Goal: Information Seeking & Learning: Find specific fact

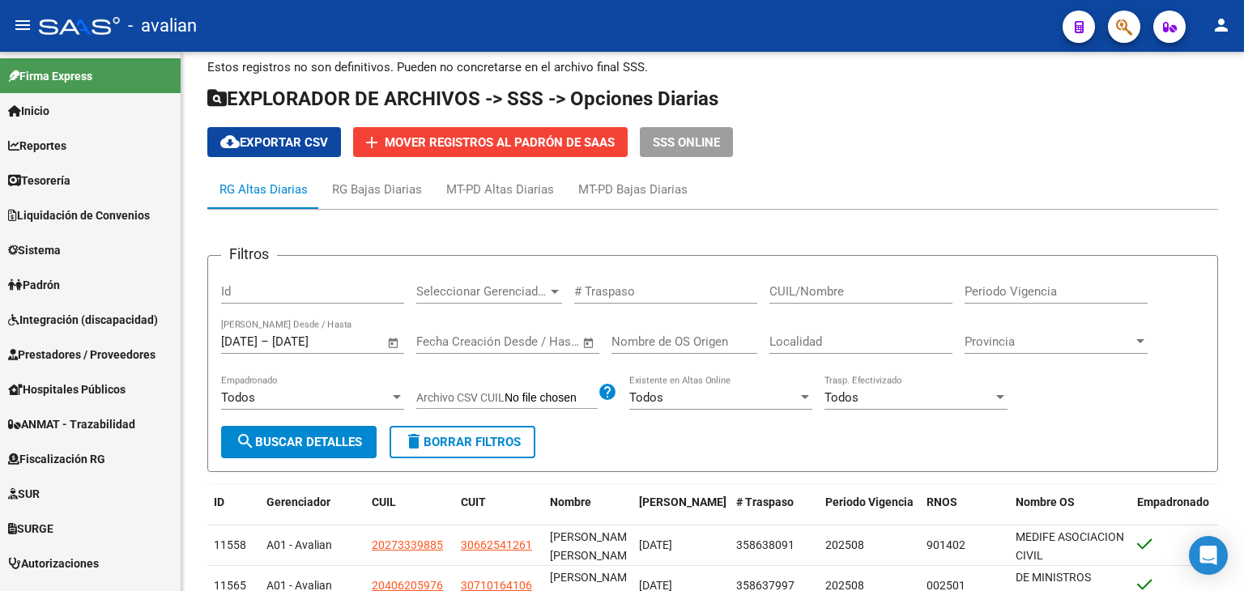
scroll to position [500, 0]
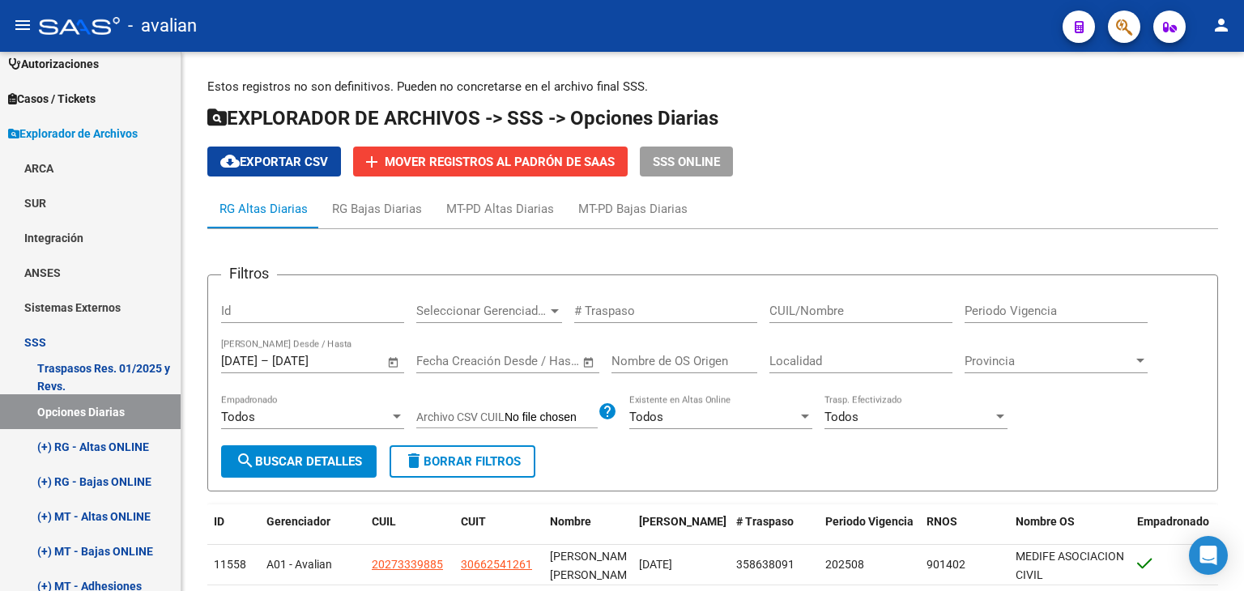
click at [1243, 71] on div at bounding box center [1242, 196] width 4 height 289
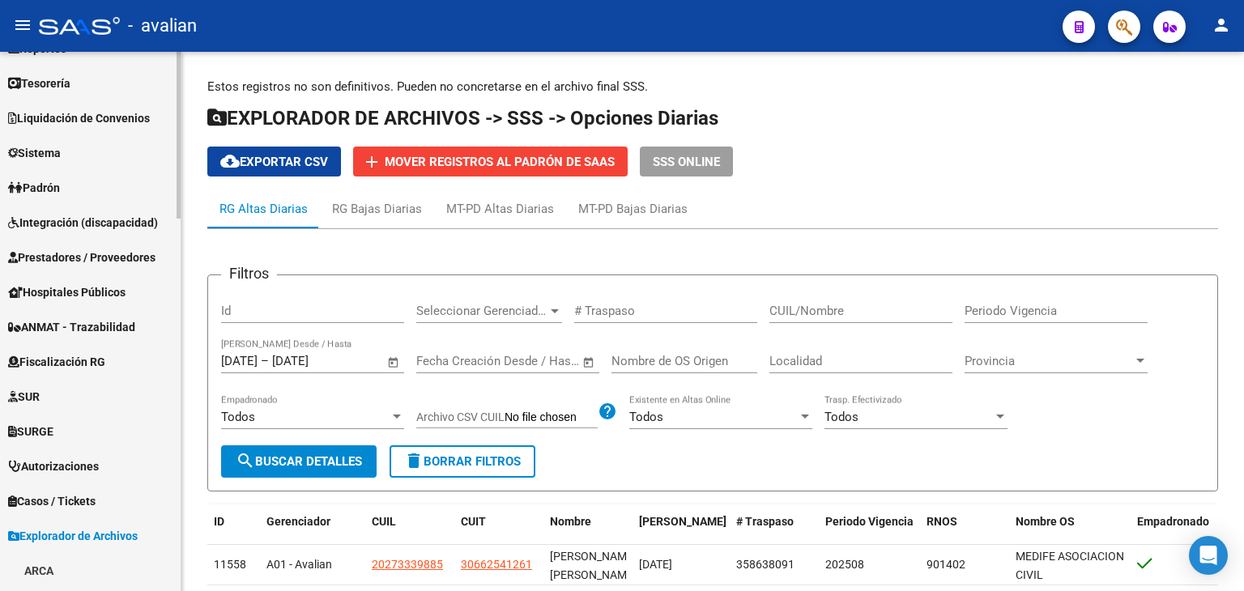
scroll to position [0, 0]
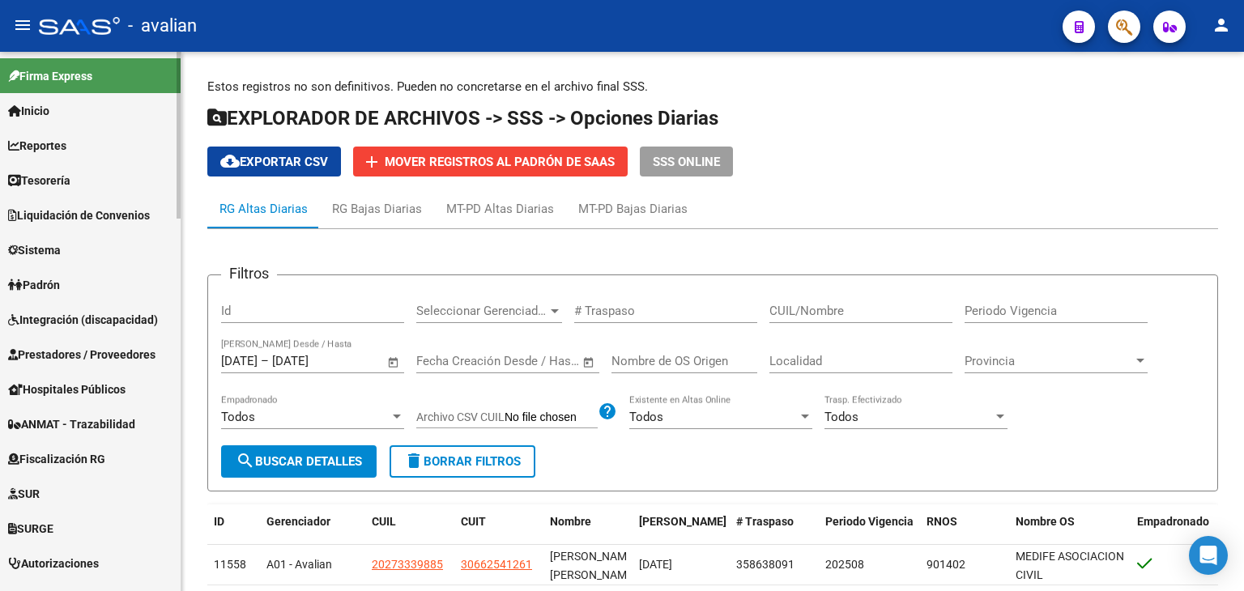
click at [56, 285] on span "Padrón" at bounding box center [34, 285] width 52 height 18
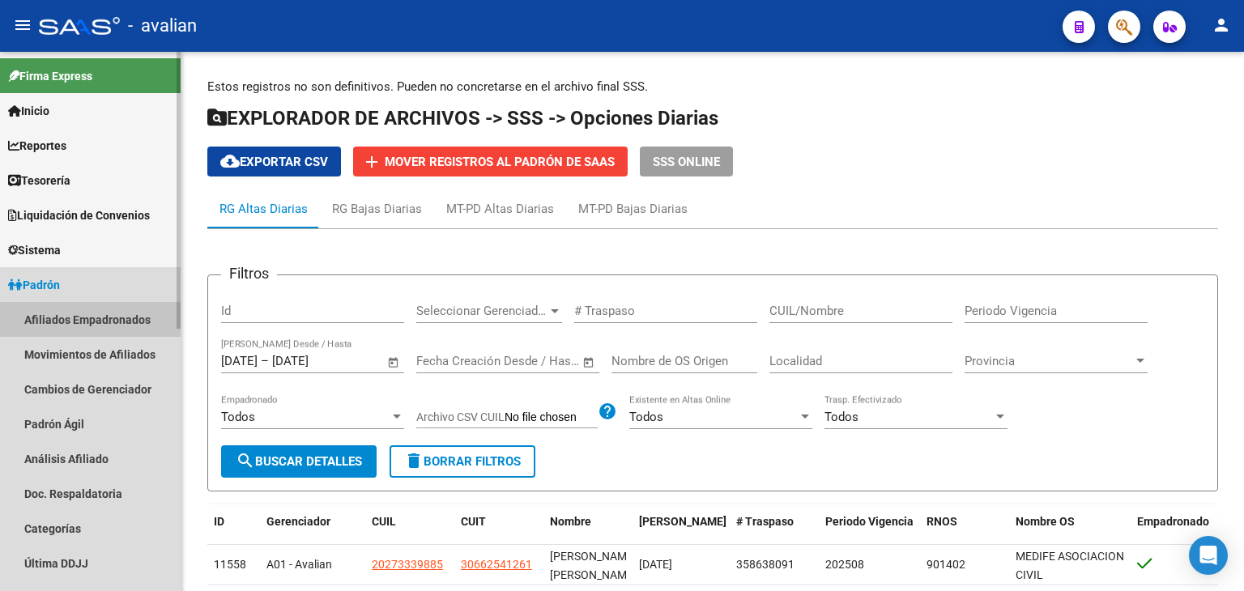
click at [77, 311] on link "Afiliados Empadronados" at bounding box center [90, 319] width 181 height 35
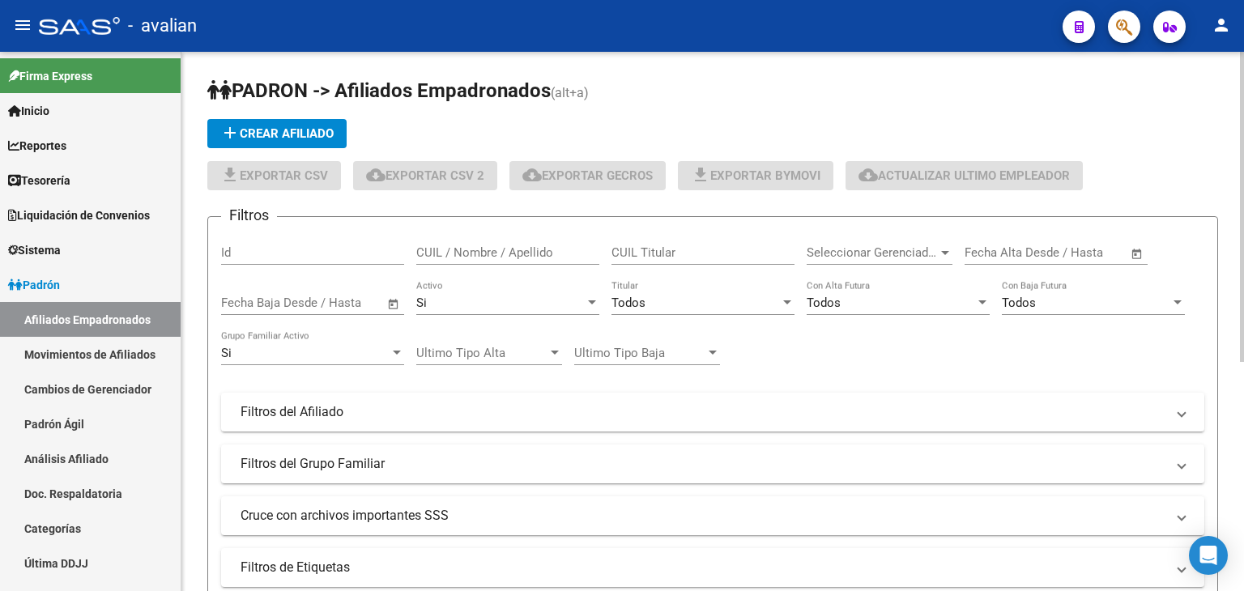
click at [466, 247] on input "CUIL / Nombre / Apellido" at bounding box center [507, 252] width 183 height 15
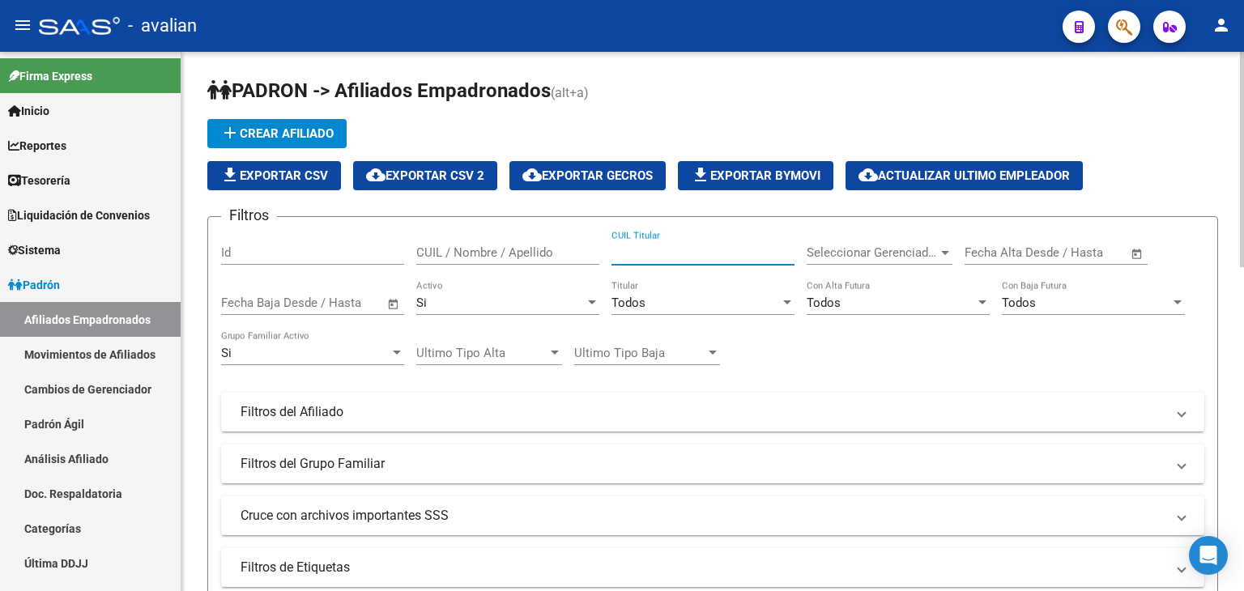
click at [657, 254] on input "CUIL Titular" at bounding box center [702, 252] width 183 height 15
paste input "20389216454"
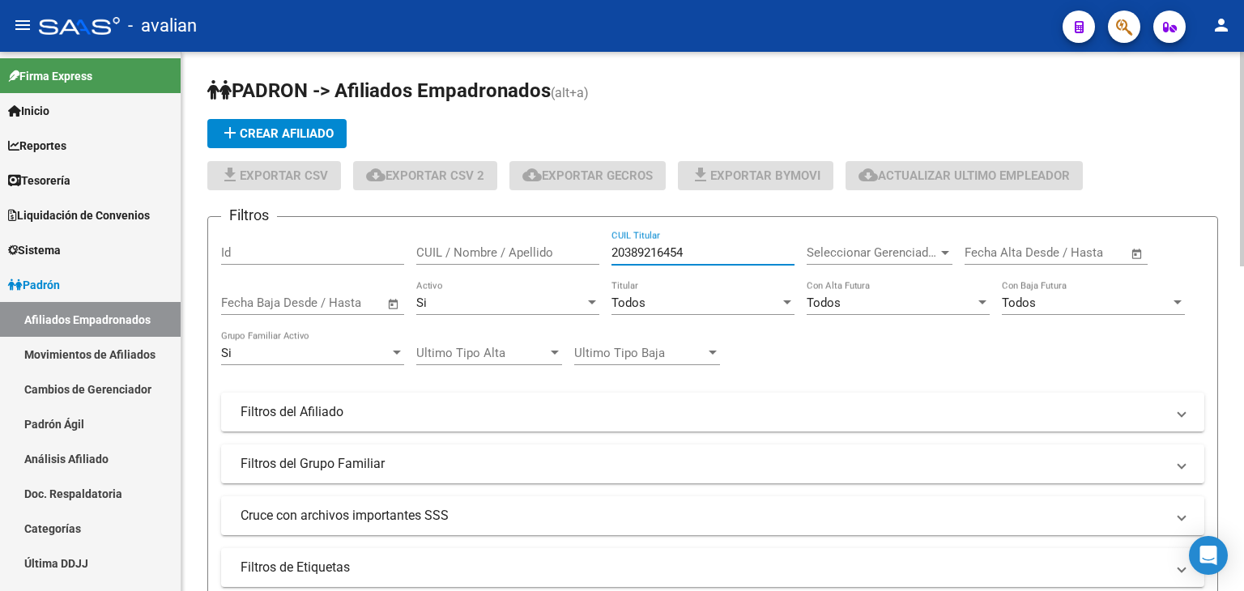
type input "20389216454"
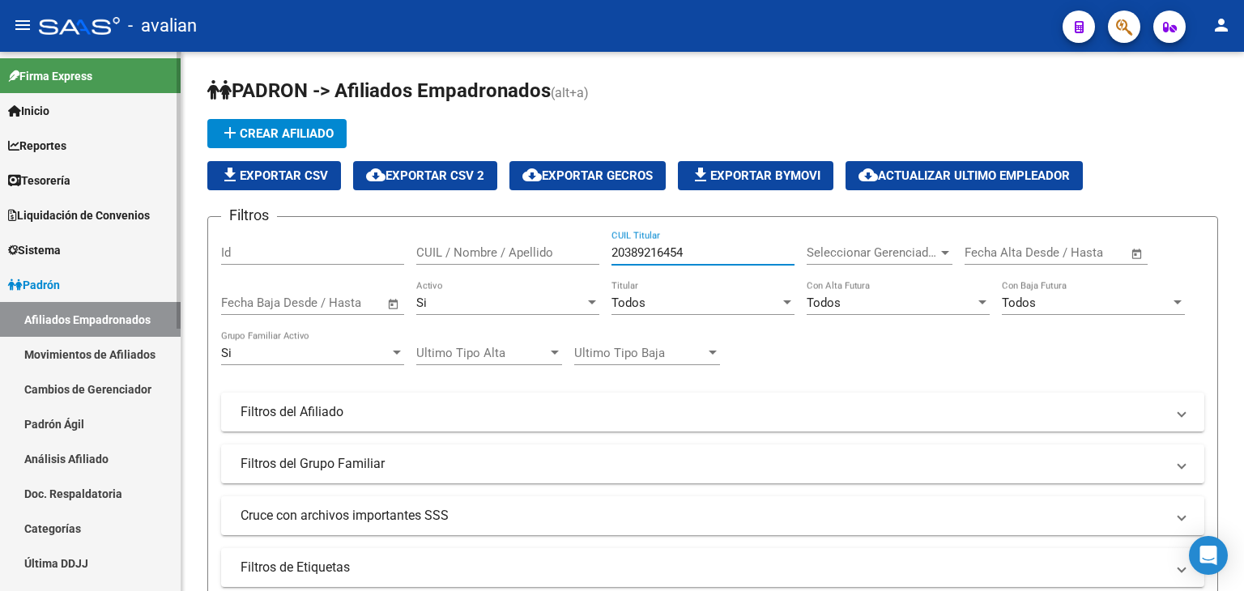
click at [49, 138] on span "Reportes" at bounding box center [37, 146] width 58 height 18
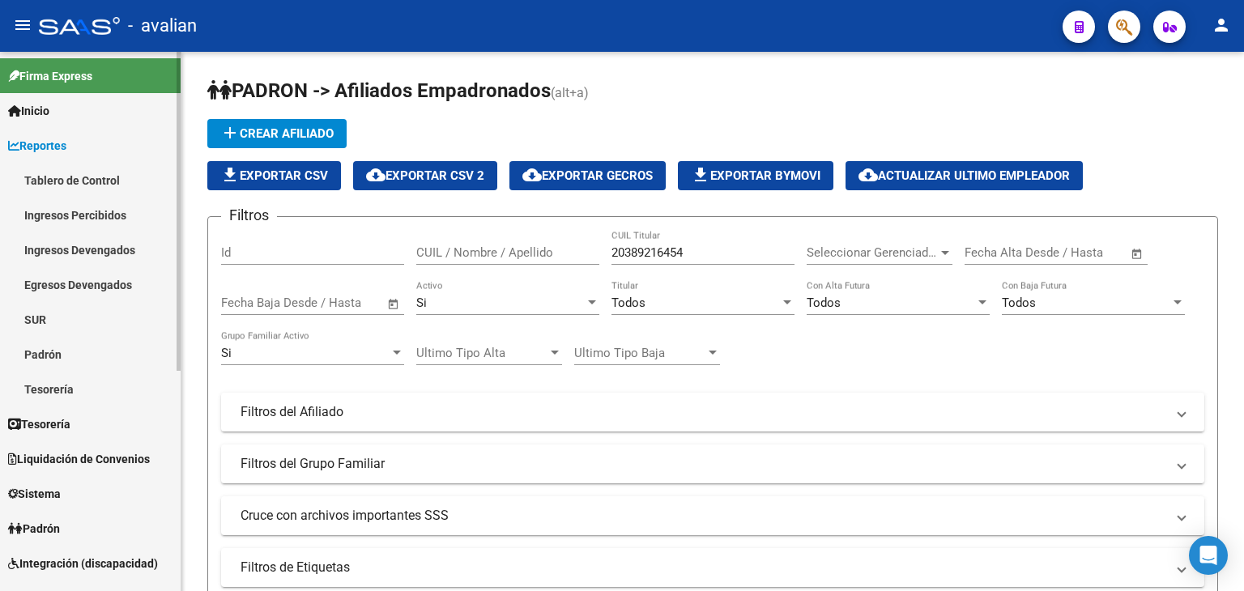
click at [100, 214] on link "Ingresos Percibidos" at bounding box center [90, 215] width 181 height 35
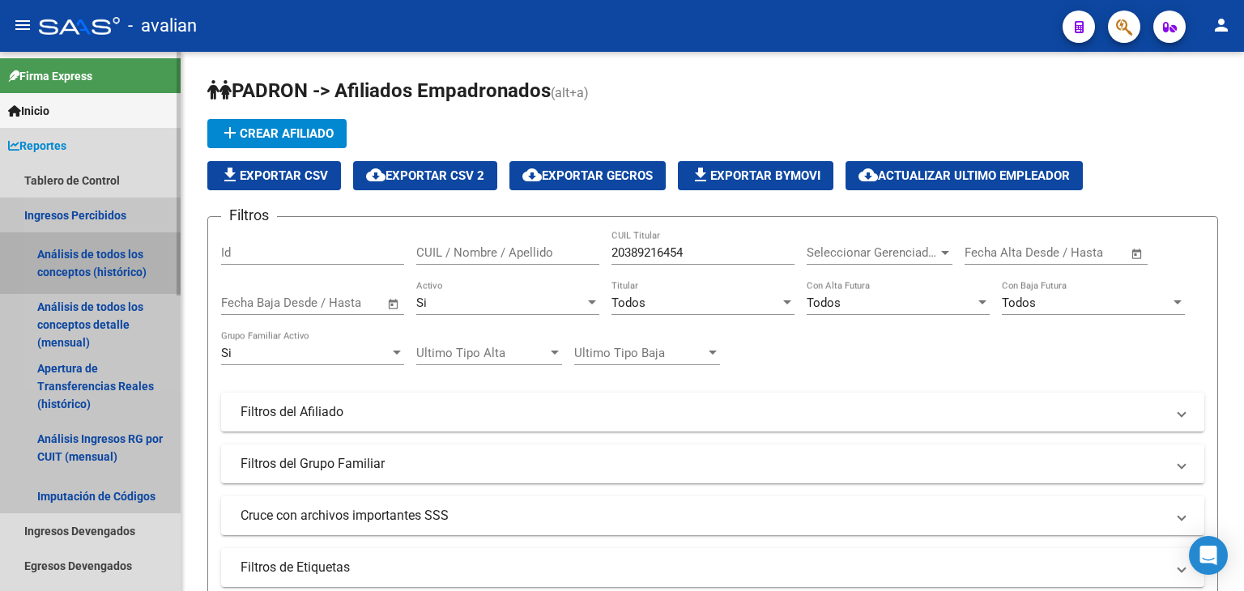
click at [92, 253] on link "Análisis de todos los conceptos (histórico)" at bounding box center [90, 263] width 181 height 62
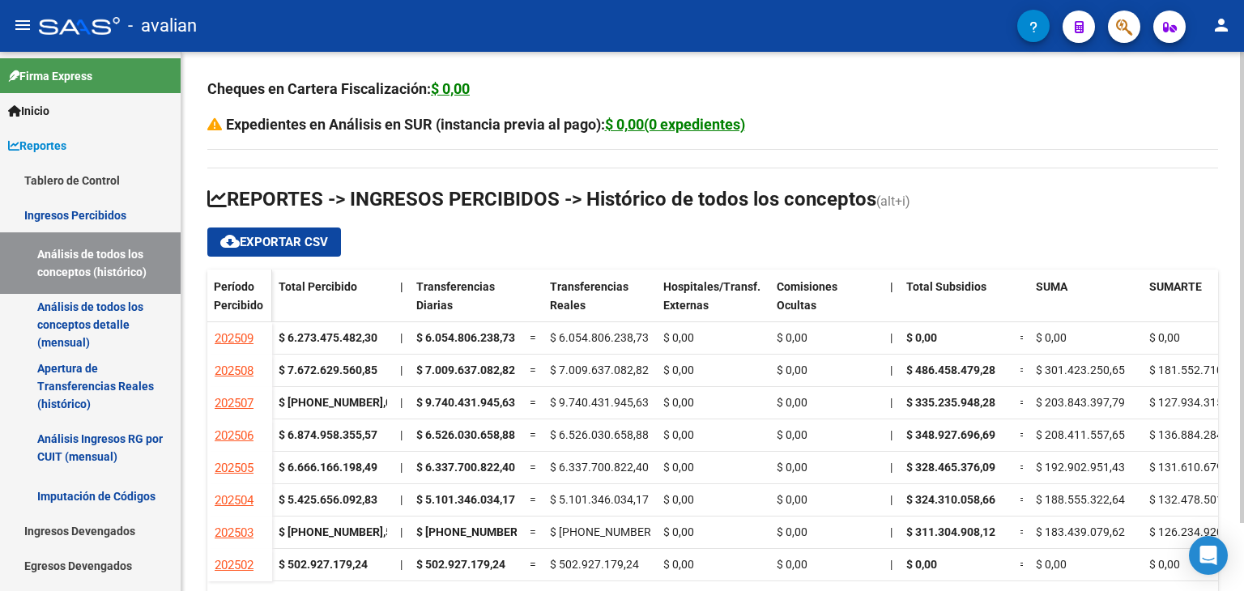
scroll to position [78, 0]
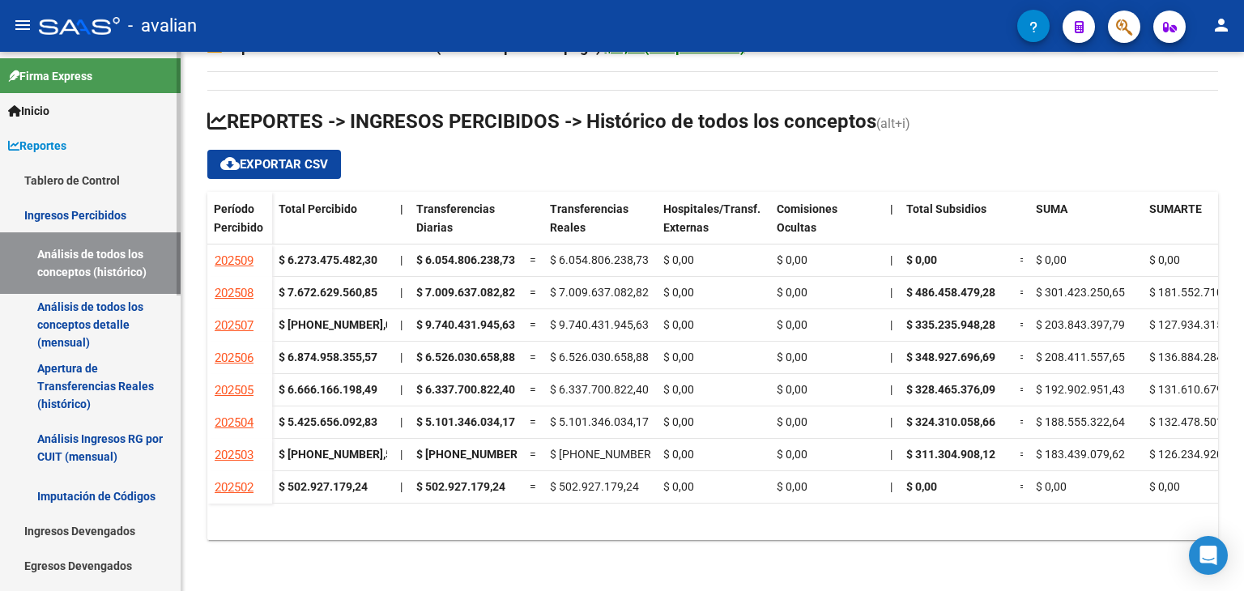
click at [57, 321] on link "Análisis de todos los conceptos detalle (mensual)" at bounding box center [90, 325] width 181 height 62
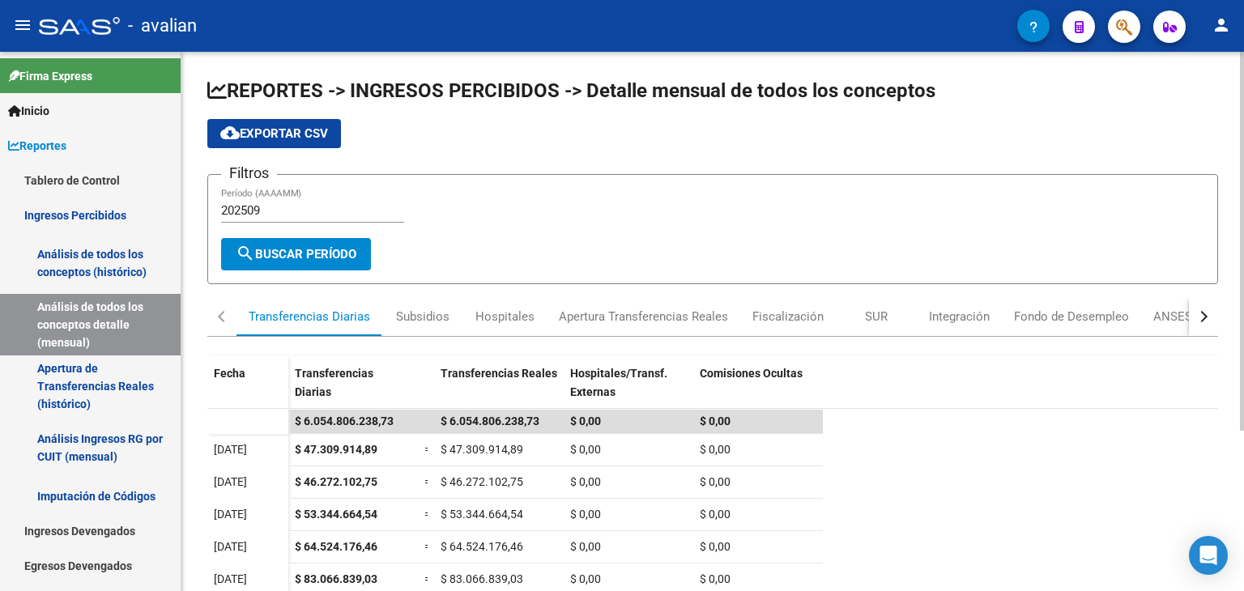
click at [278, 208] on input "202509" at bounding box center [312, 210] width 183 height 15
type input "202507"
click at [620, 209] on div "Filtros 202507 Período (AAAAMM)" at bounding box center [712, 213] width 983 height 50
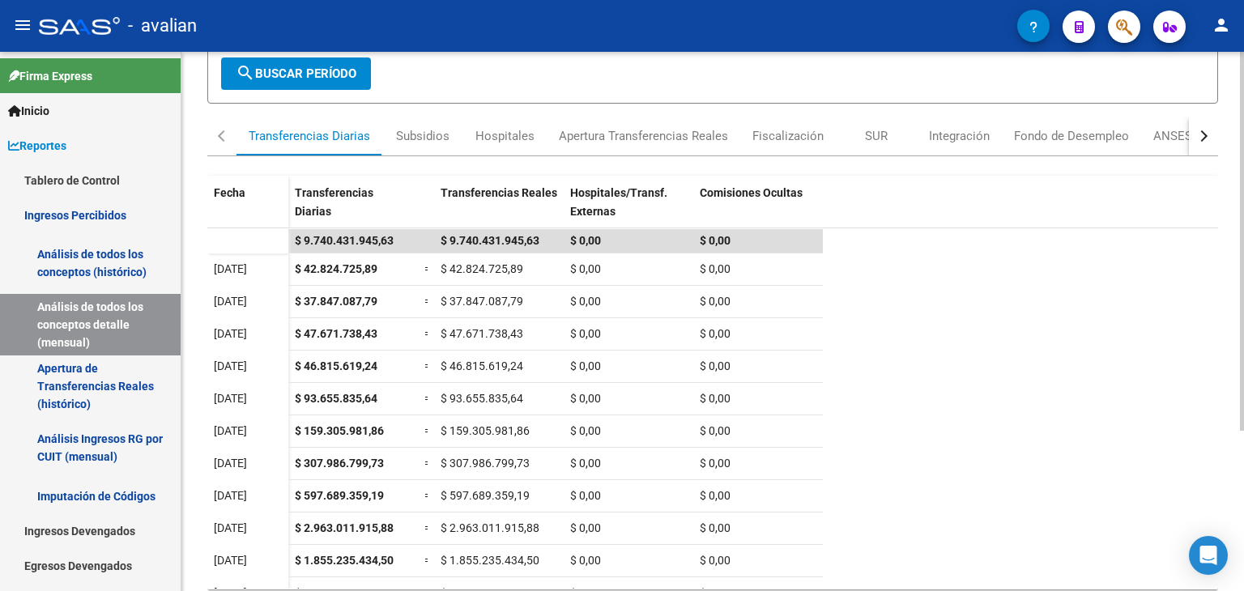
scroll to position [228, 0]
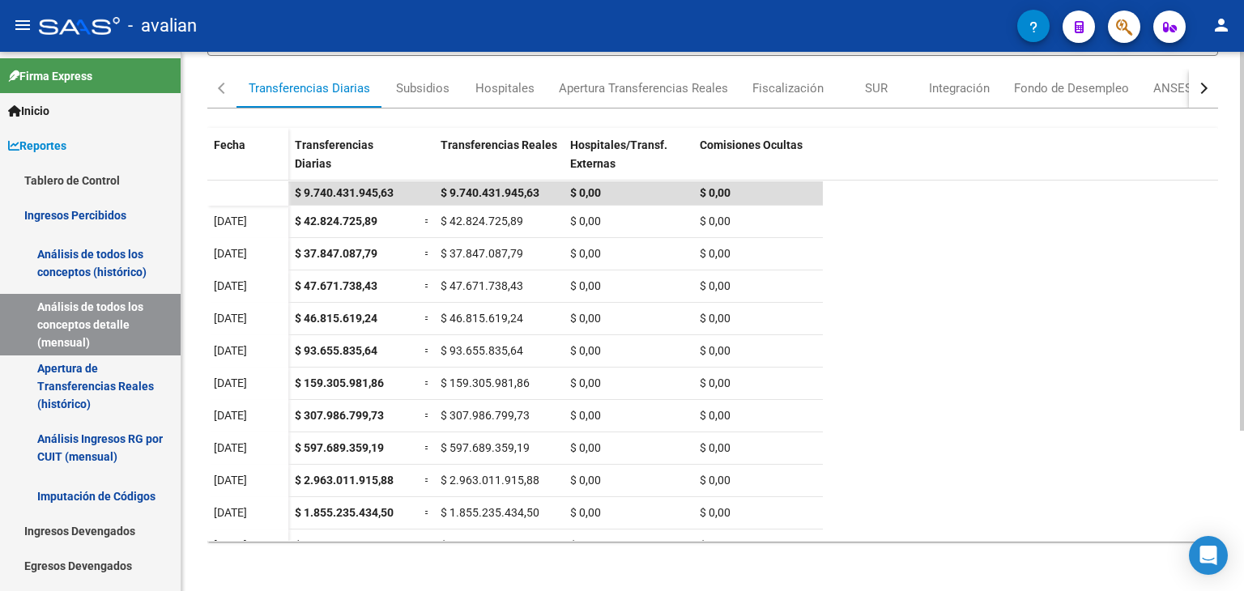
click at [1243, 581] on div at bounding box center [1242, 400] width 4 height 379
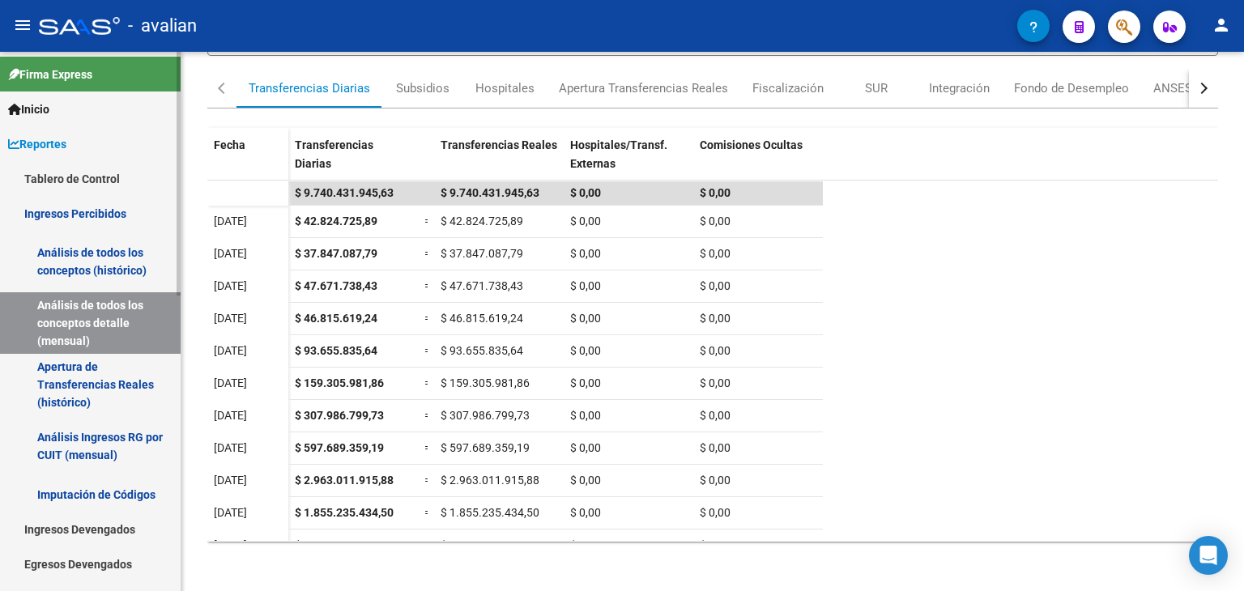
scroll to position [0, 0]
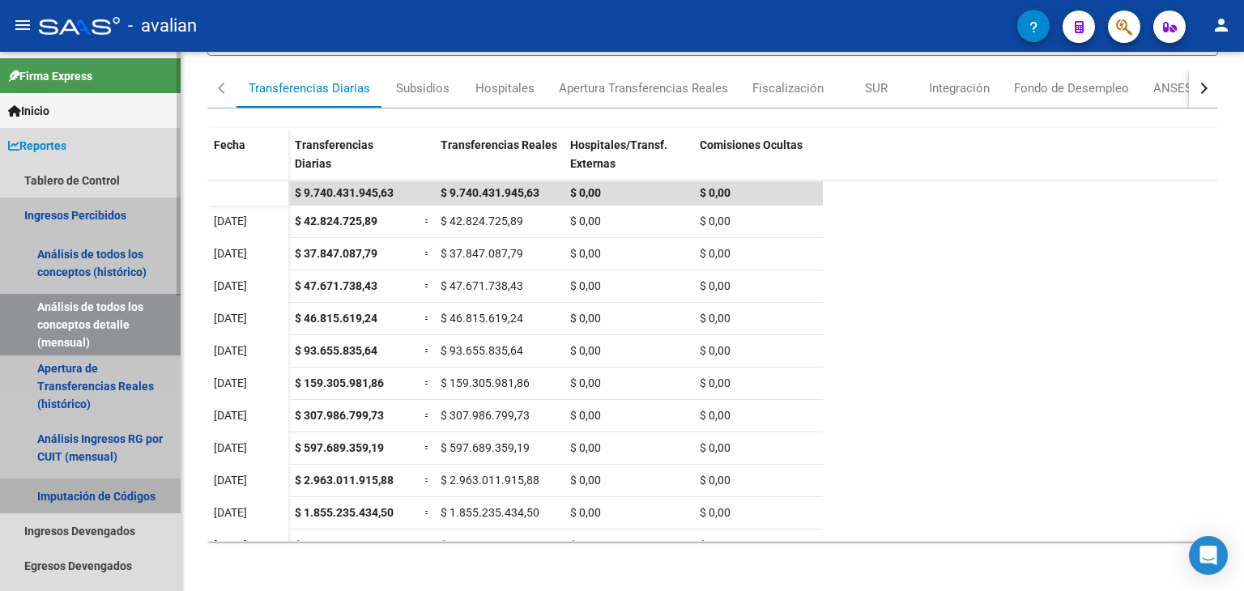
click at [94, 496] on link "Imputación de Códigos" at bounding box center [90, 496] width 181 height 35
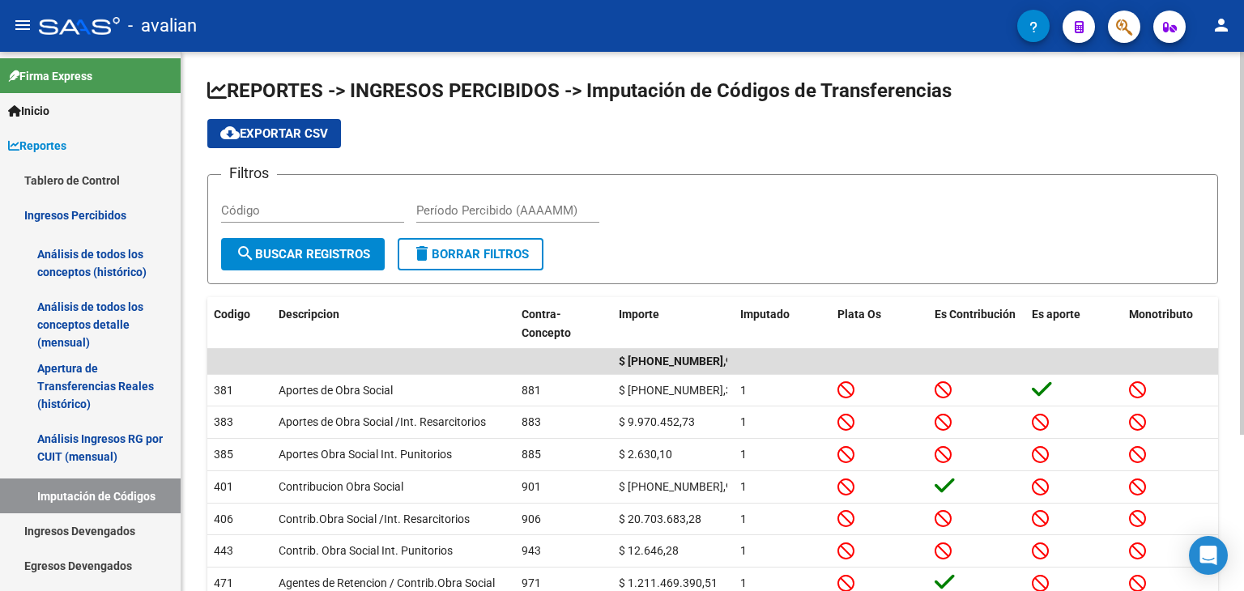
click at [445, 210] on input "Período Percibido (AAAAMM)" at bounding box center [507, 210] width 183 height 15
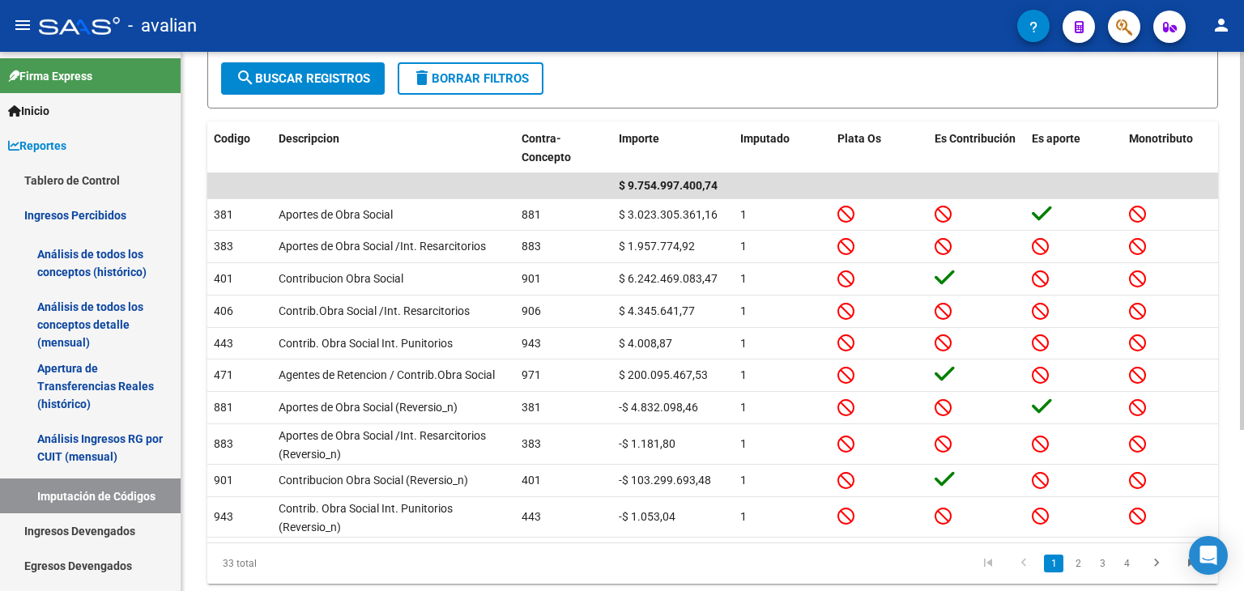
scroll to position [148, 0]
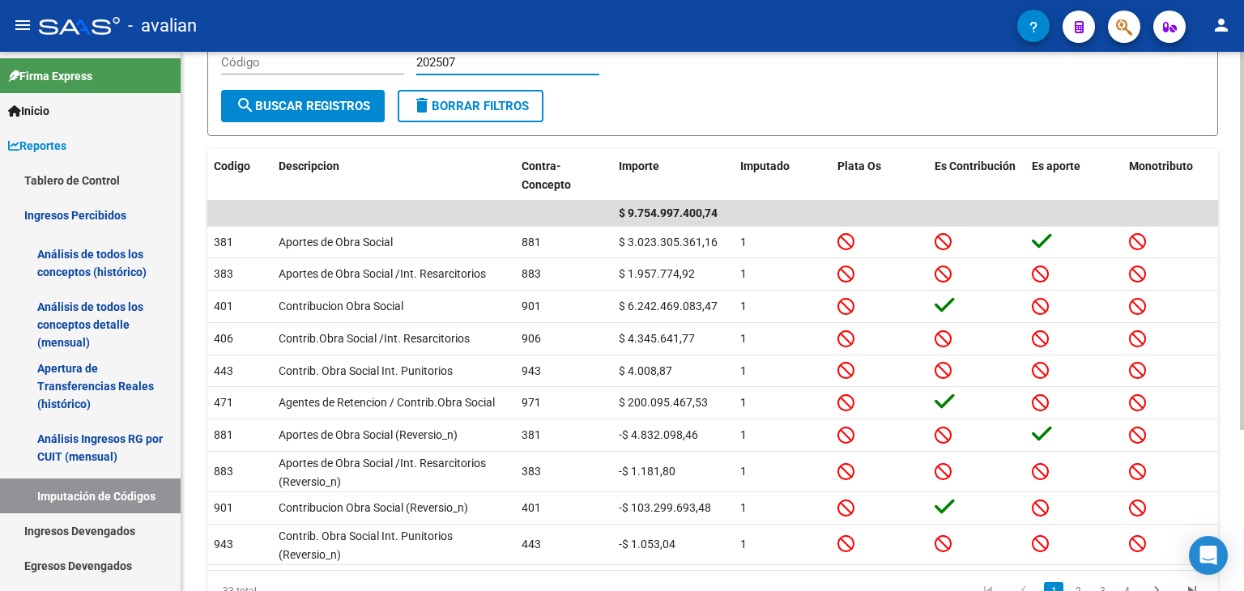
type input "202507"
click at [752, 104] on form "Filtros Código 202507 Período Percibido (AAAAMM) search Buscar Registros delete…" at bounding box center [712, 81] width 1011 height 110
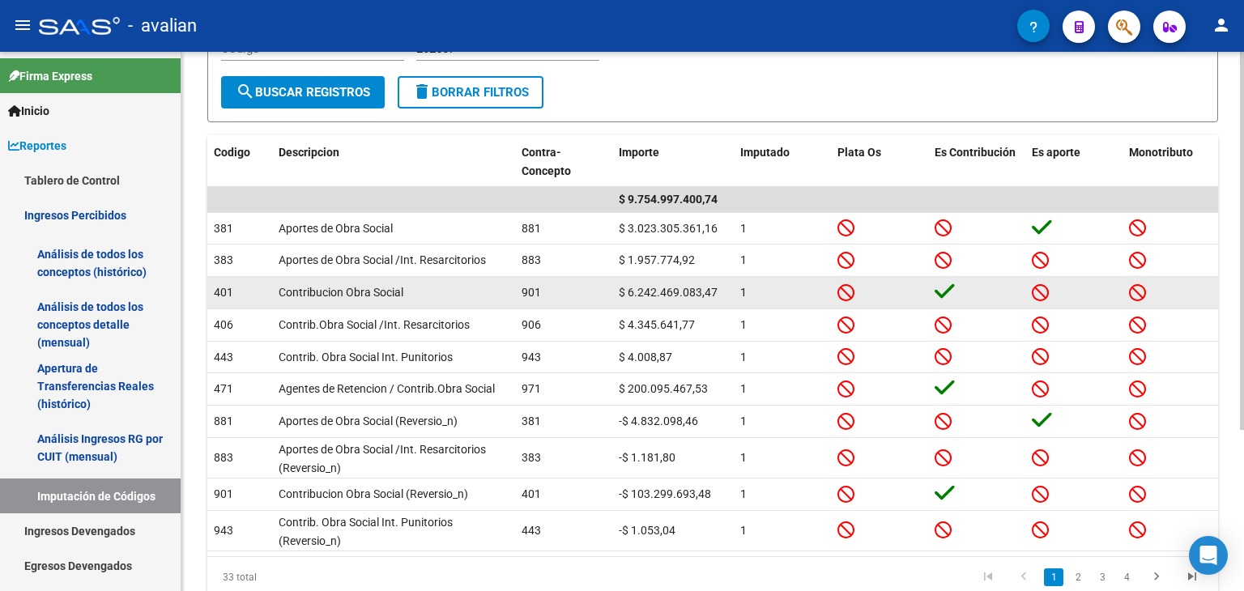
scroll to position [229, 0]
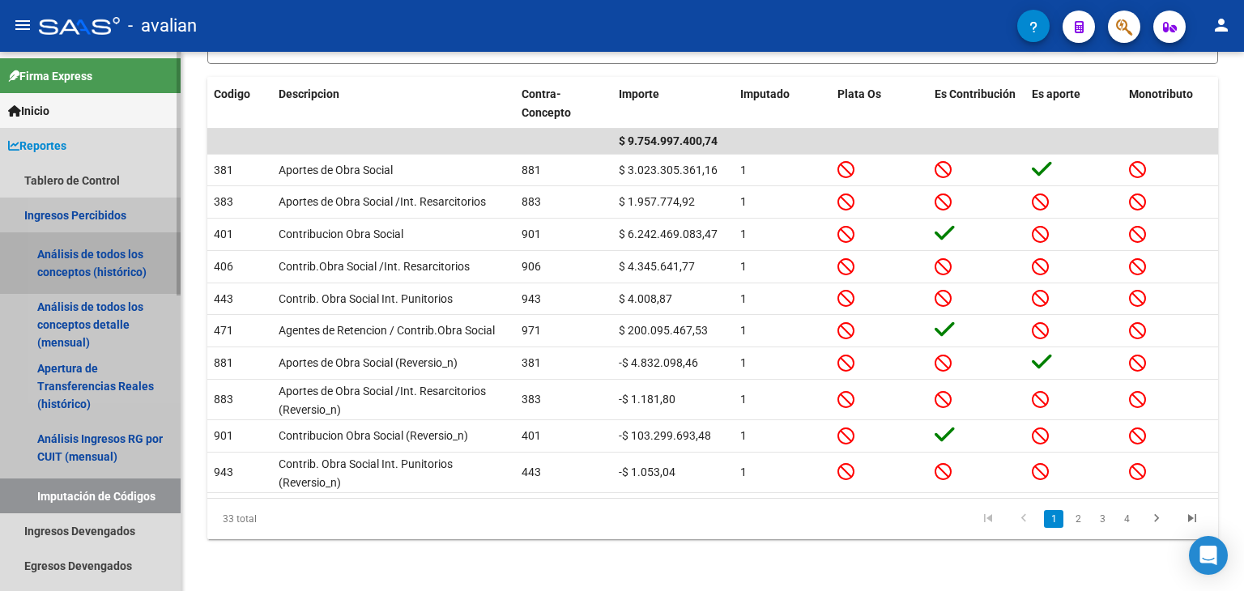
click at [91, 260] on link "Análisis de todos los conceptos (histórico)" at bounding box center [90, 263] width 181 height 62
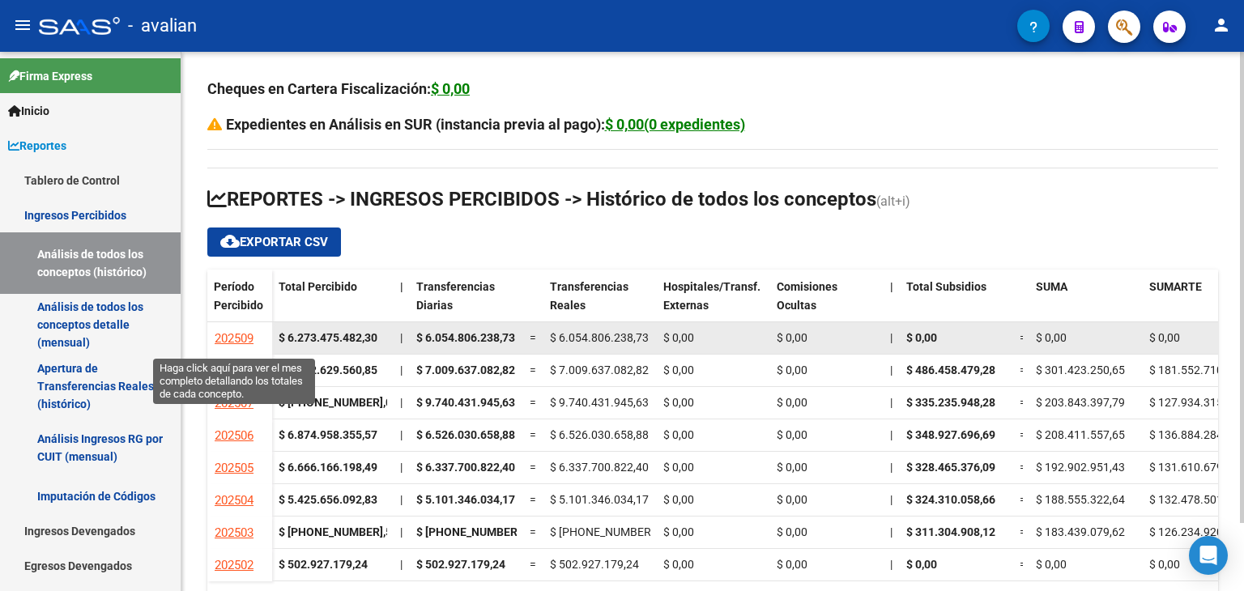
click at [243, 334] on span "202509" at bounding box center [234, 338] width 39 height 15
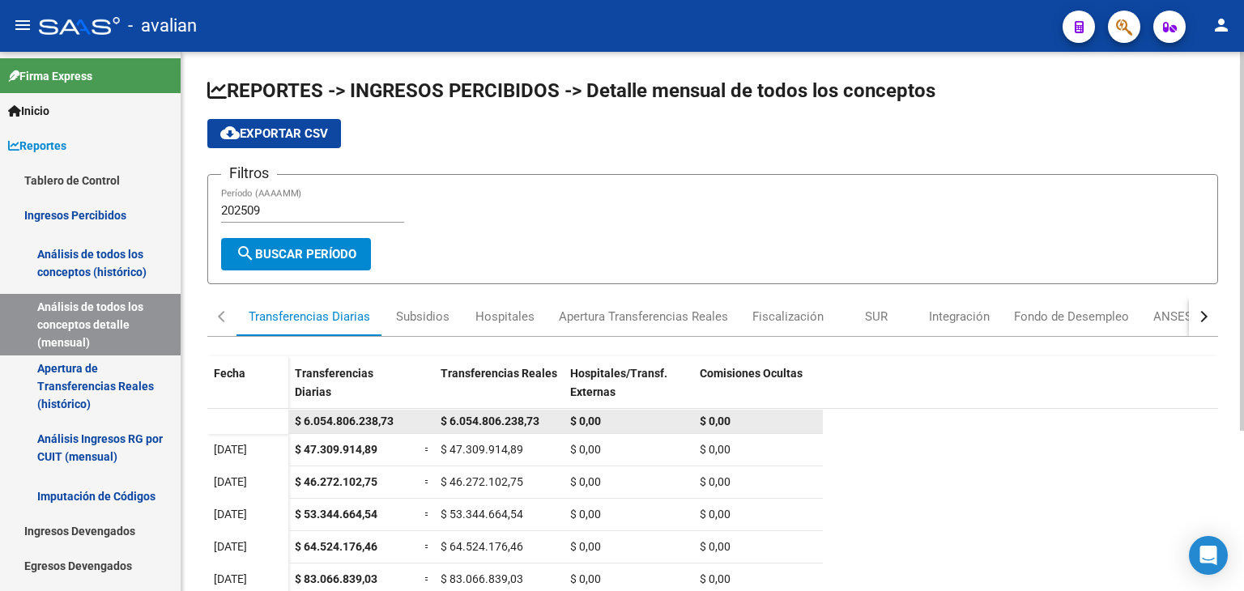
scroll to position [20, 0]
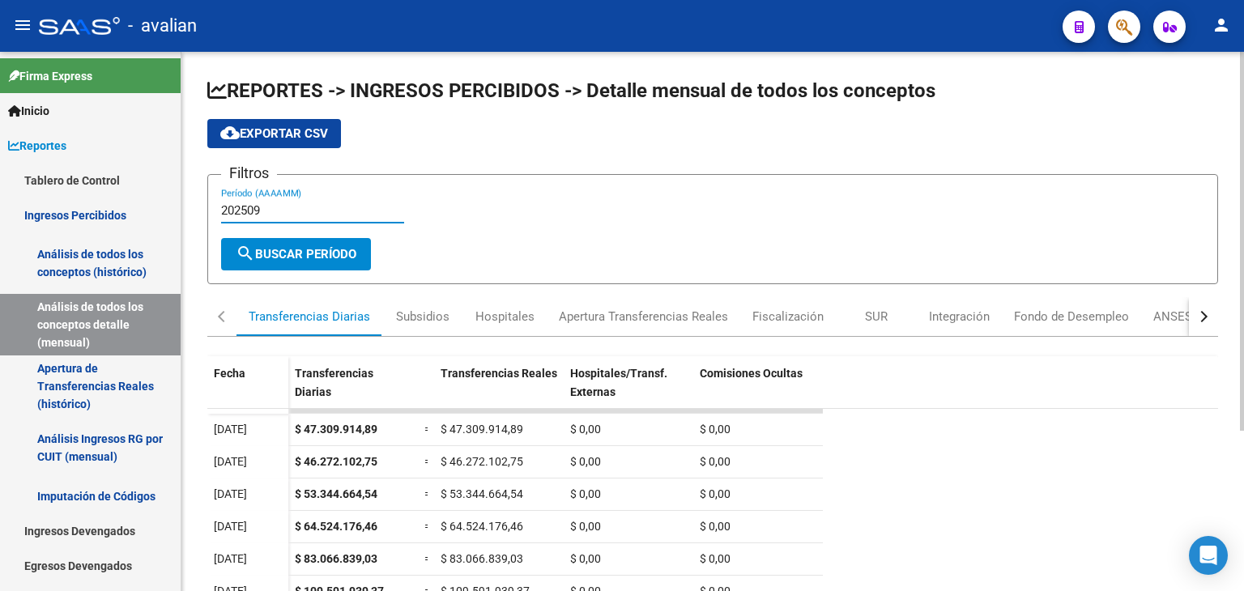
click at [293, 211] on input "202509" at bounding box center [312, 210] width 183 height 15
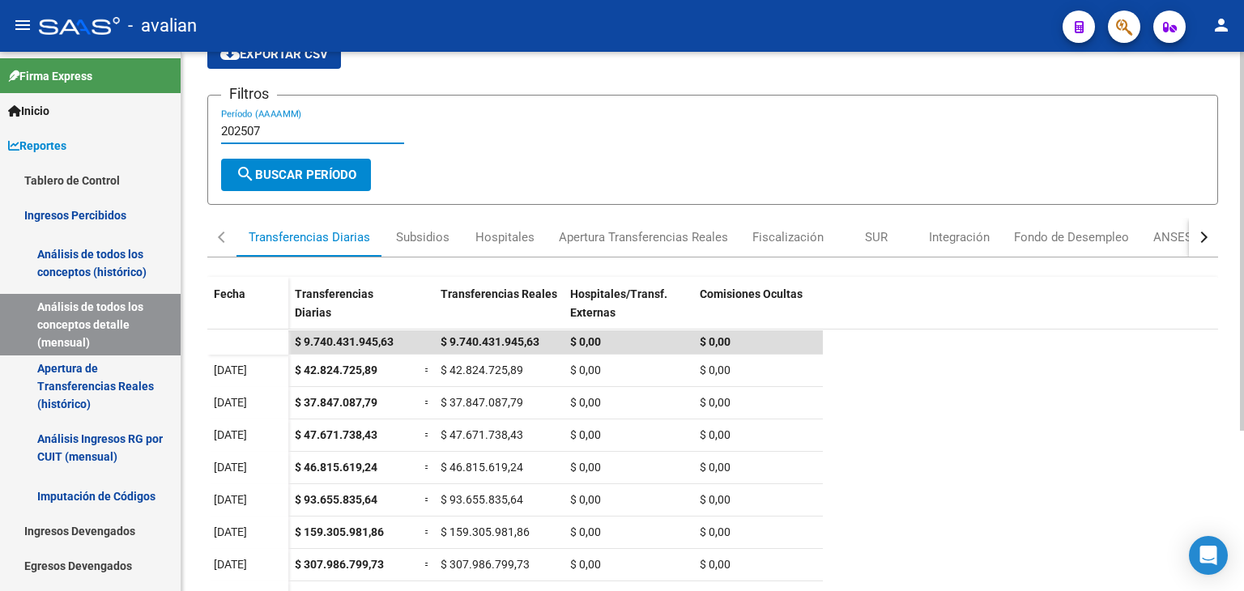
scroll to position [228, 0]
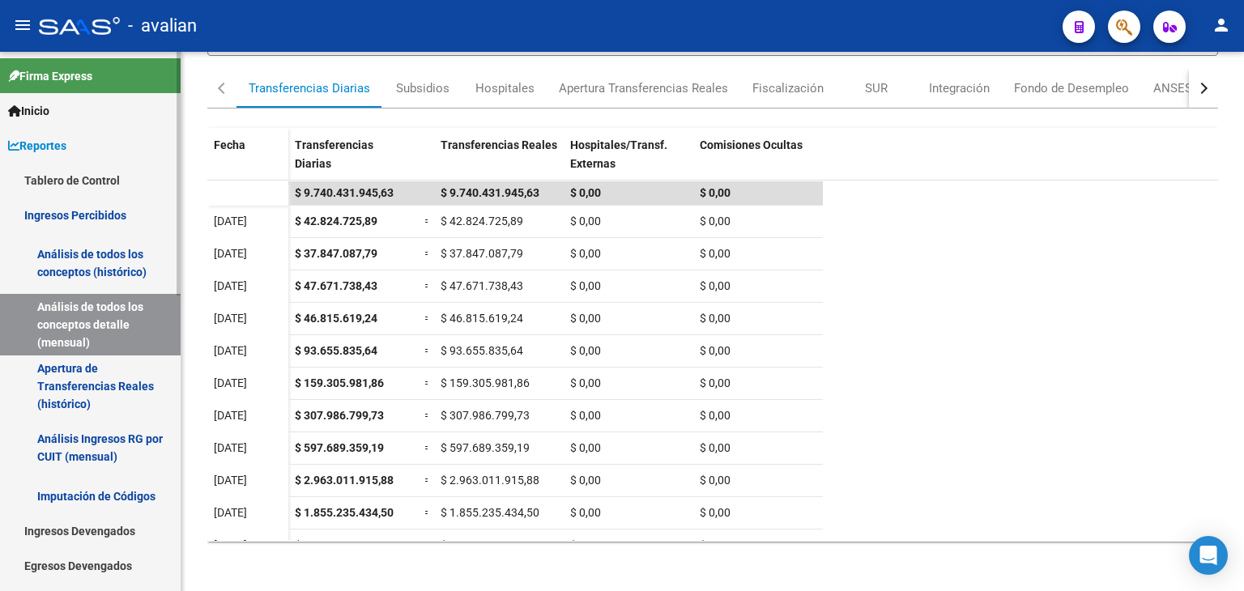
type input "202507"
click at [75, 496] on link "Imputación de Códigos" at bounding box center [90, 496] width 181 height 35
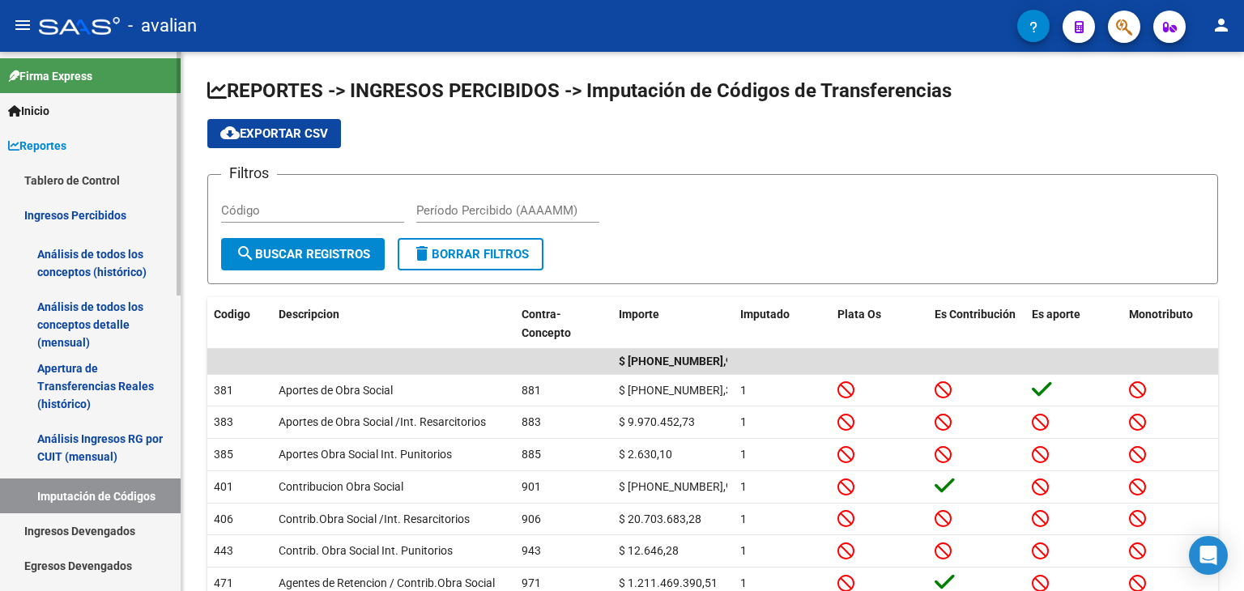
click at [100, 309] on link "Análisis de todos los conceptos detalle (mensual)" at bounding box center [90, 325] width 181 height 62
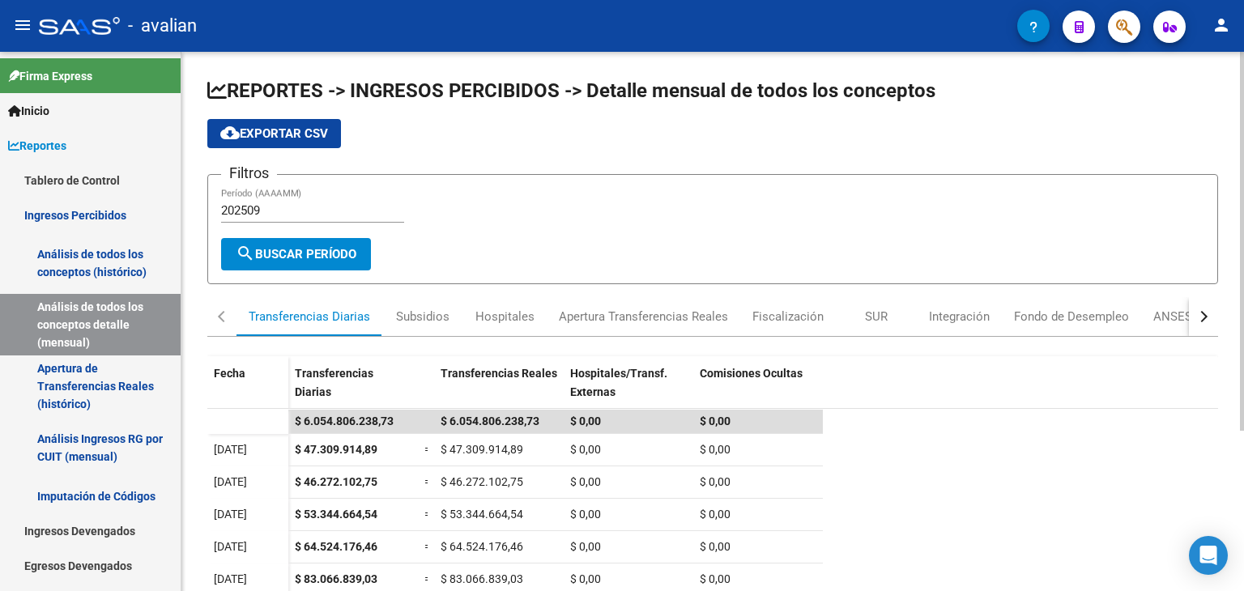
click at [282, 215] on input "202509" at bounding box center [312, 210] width 183 height 15
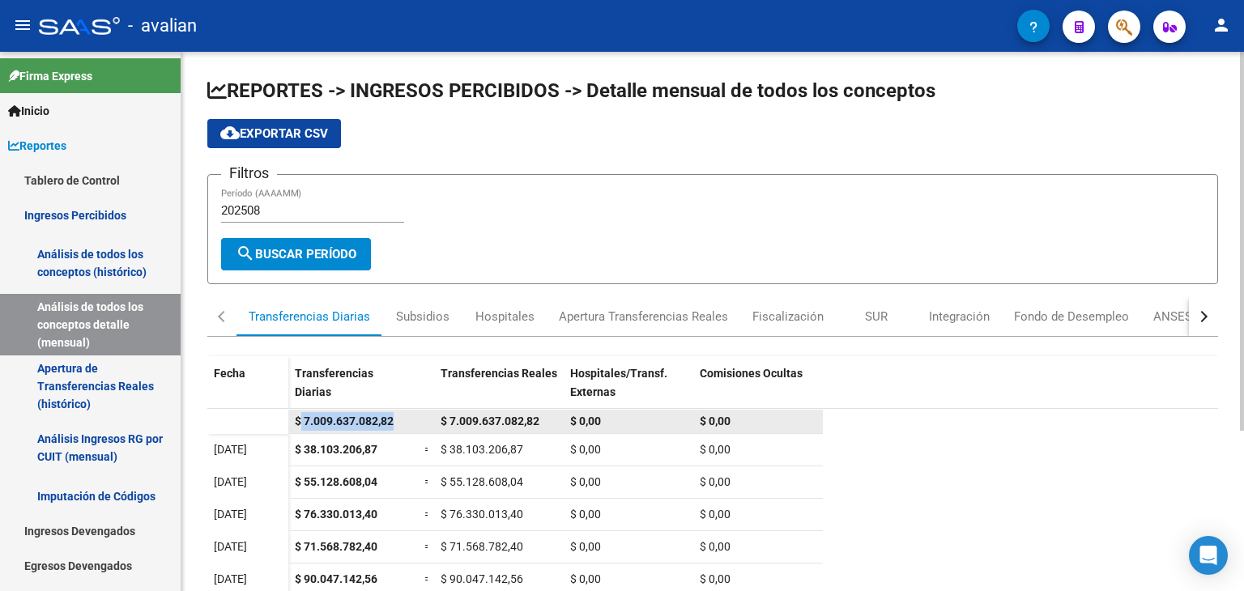
drag, startPoint x: 301, startPoint y: 422, endPoint x: 405, endPoint y: 423, distance: 103.7
click at [405, 423] on div "$ 7.009.637.082,82" at bounding box center [353, 421] width 117 height 19
copy span "7.009.637.082,82"
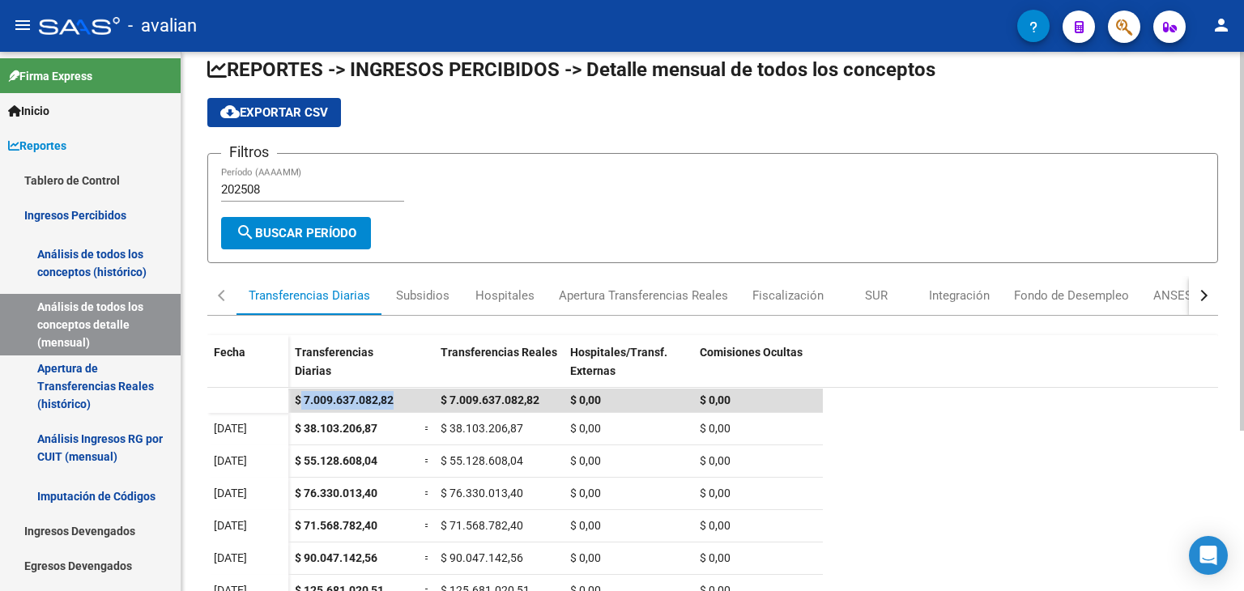
scroll to position [81, 0]
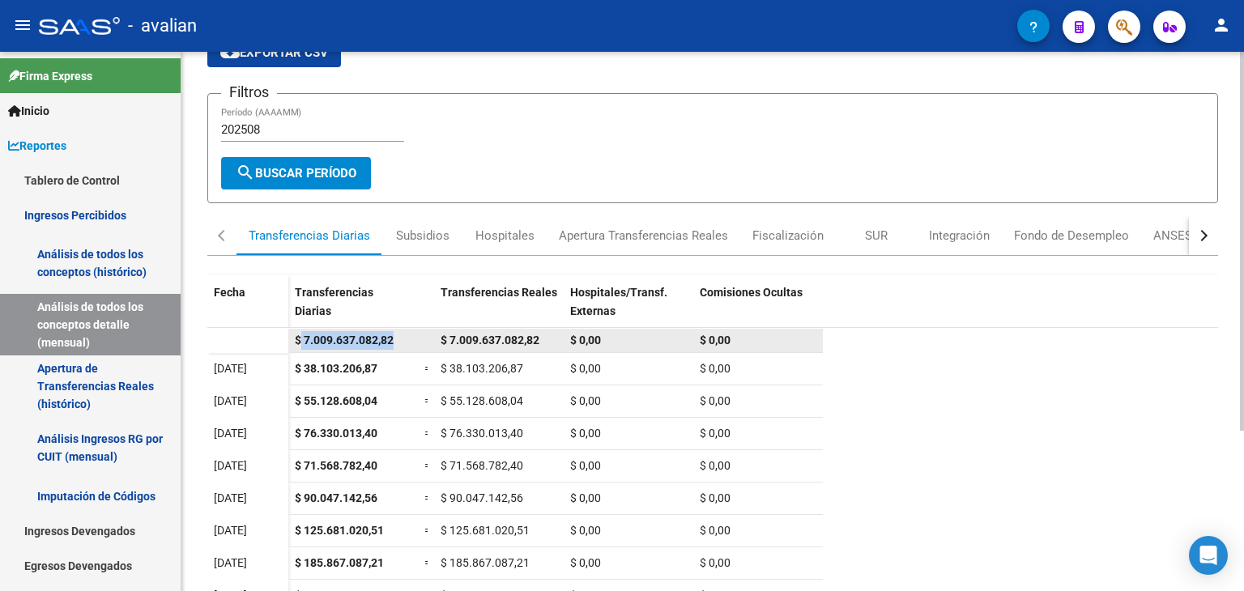
click at [355, 343] on span "$ 7.009.637.082,82" at bounding box center [344, 340] width 99 height 13
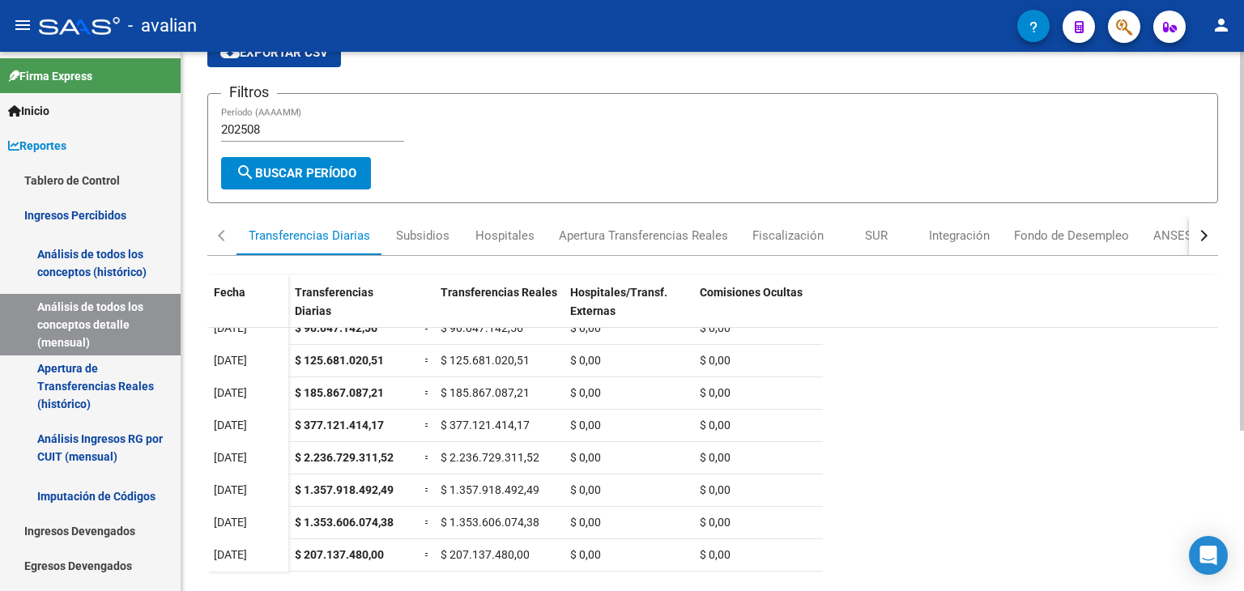
scroll to position [0, 0]
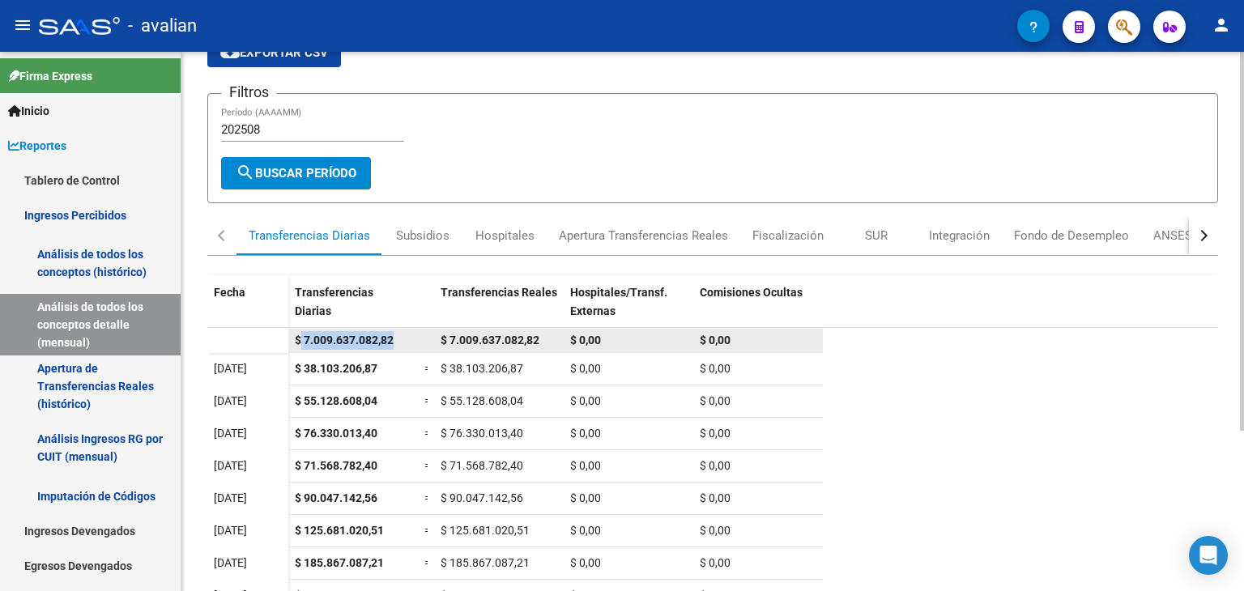
drag, startPoint x: 402, startPoint y: 346, endPoint x: 298, endPoint y: 347, distance: 103.7
click at [298, 347] on div "$ 7.009.637.082,82" at bounding box center [353, 340] width 117 height 19
copy span "7.009.637.082,82"
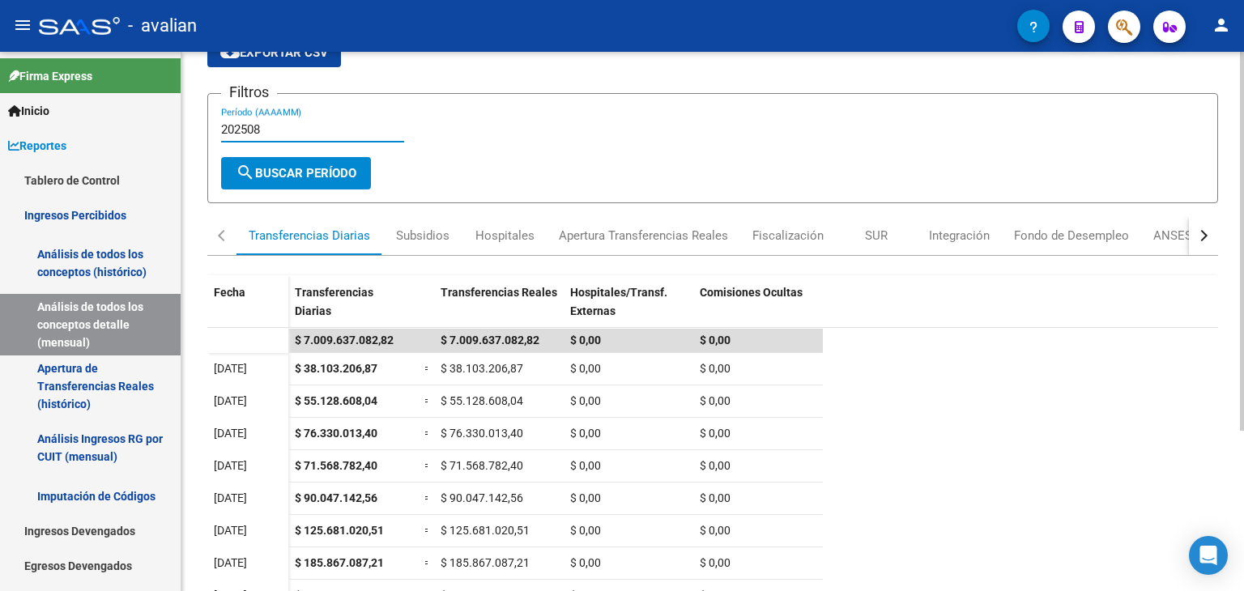
click at [262, 126] on input "202508" at bounding box center [312, 129] width 183 height 15
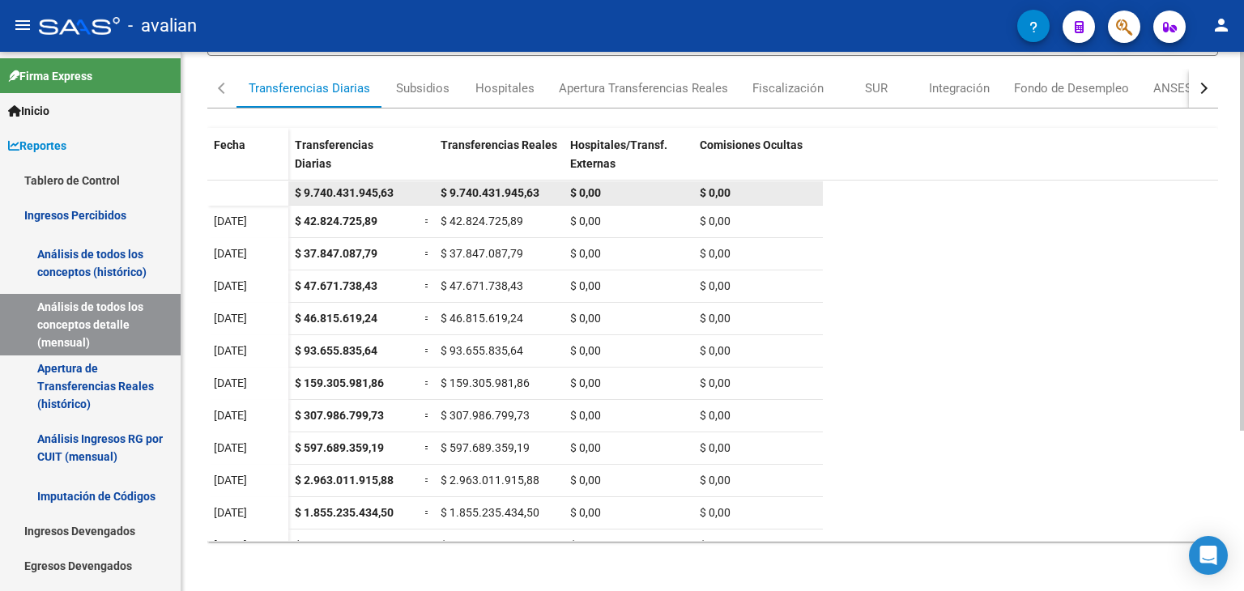
type input "202507"
drag, startPoint x: 294, startPoint y: 190, endPoint x: 411, endPoint y: 202, distance: 118.0
click at [411, 202] on datatable-body-cell "$ 9.740.431.945,63" at bounding box center [353, 192] width 130 height 23
copy span "$ 9.740.431.945,63"
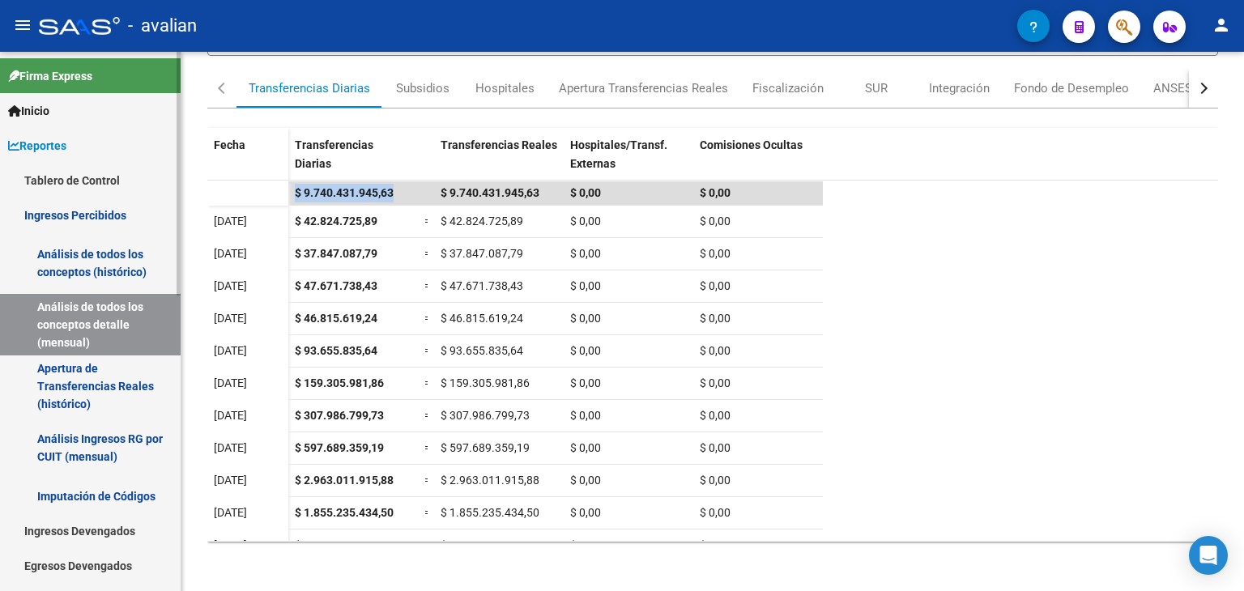
click at [100, 393] on link "Apertura de Transferencias Reales (histórico)" at bounding box center [90, 387] width 181 height 62
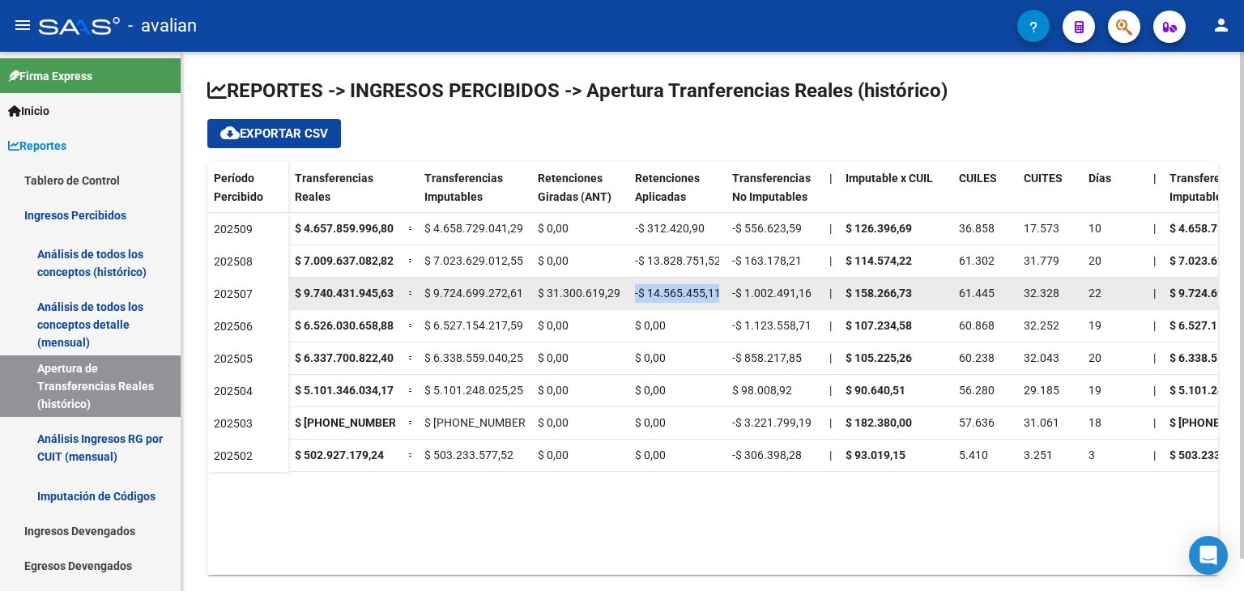
drag, startPoint x: 635, startPoint y: 293, endPoint x: 722, endPoint y: 292, distance: 87.5
click at [722, 292] on datatable-body-cell "-$ 14.565.455,11" at bounding box center [676, 294] width 97 height 32
